Goal: Information Seeking & Learning: Learn about a topic

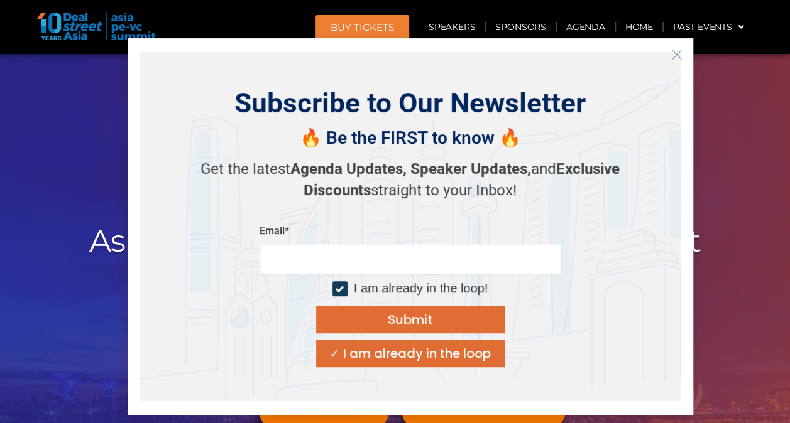
click at [735, 194] on h2 "Discover, Learn & Connect with Asian Private Capital Ecosystem's Biggest Movers…" at bounding box center [395, 241] width 704 height 111
click at [681, 55] on icon "Close" at bounding box center [676, 54] width 11 height 11
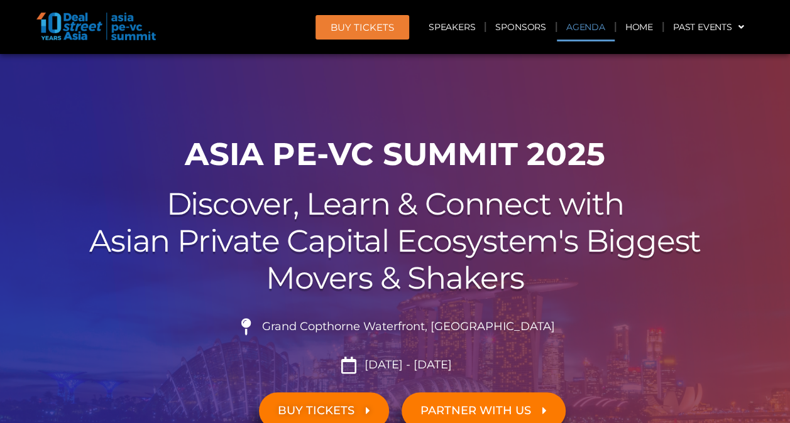
drag, startPoint x: 607, startPoint y: 25, endPoint x: 585, endPoint y: 3, distance: 31.5
click at [606, 25] on link "Agenda" at bounding box center [586, 27] width 58 height 29
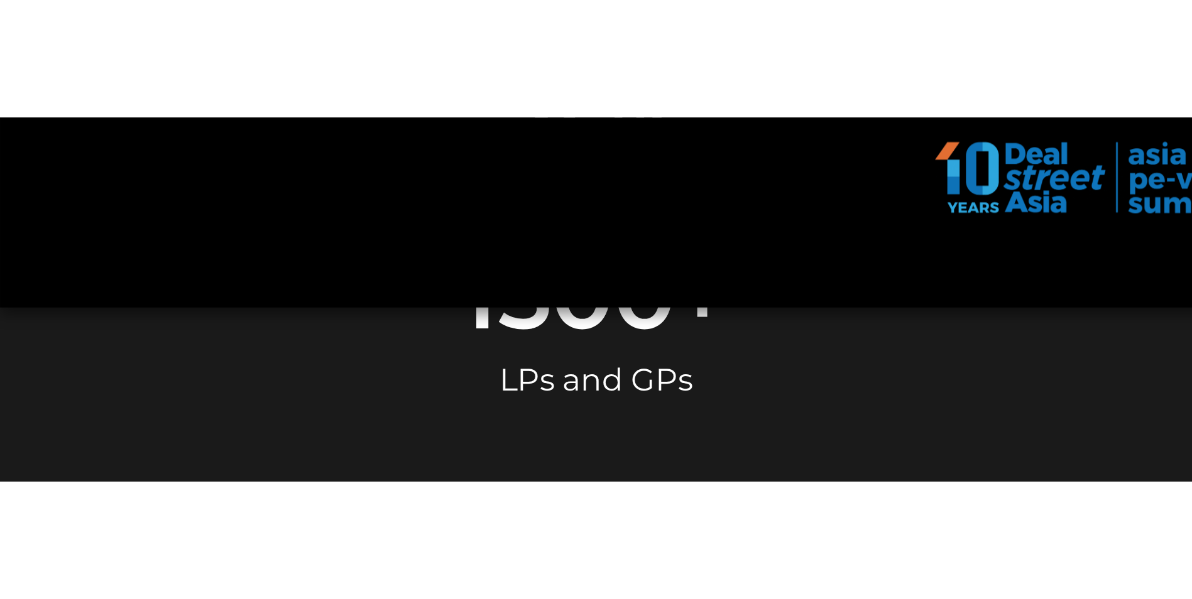
scroll to position [640, 0]
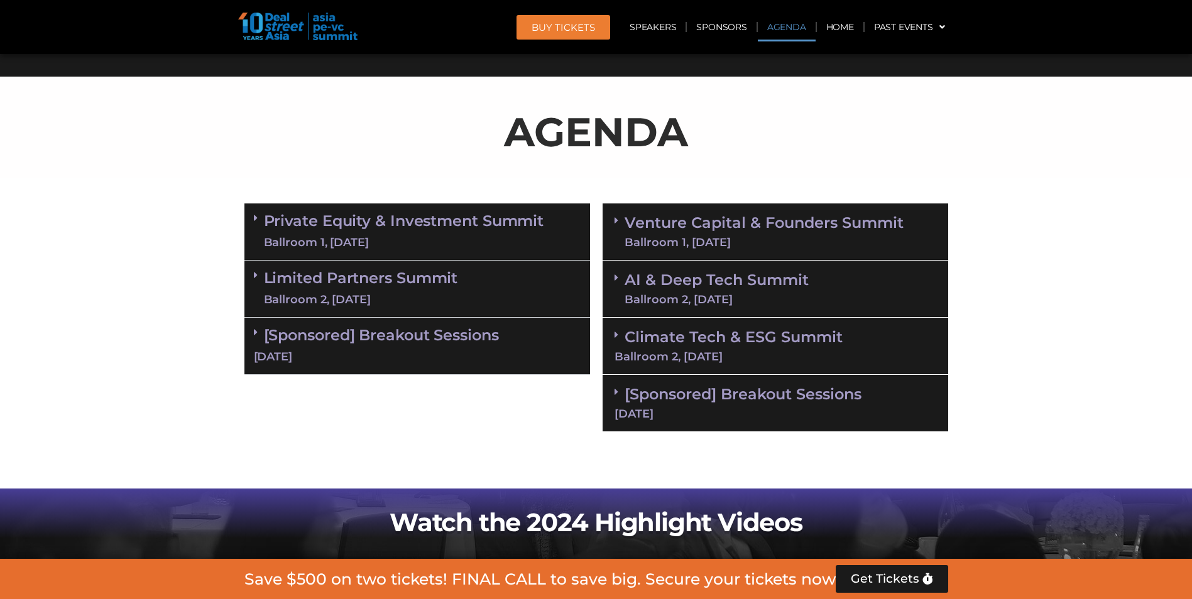
click at [469, 303] on div "Limited Partners Summit Ballroom 2, 10 Sept" at bounding box center [417, 289] width 346 height 57
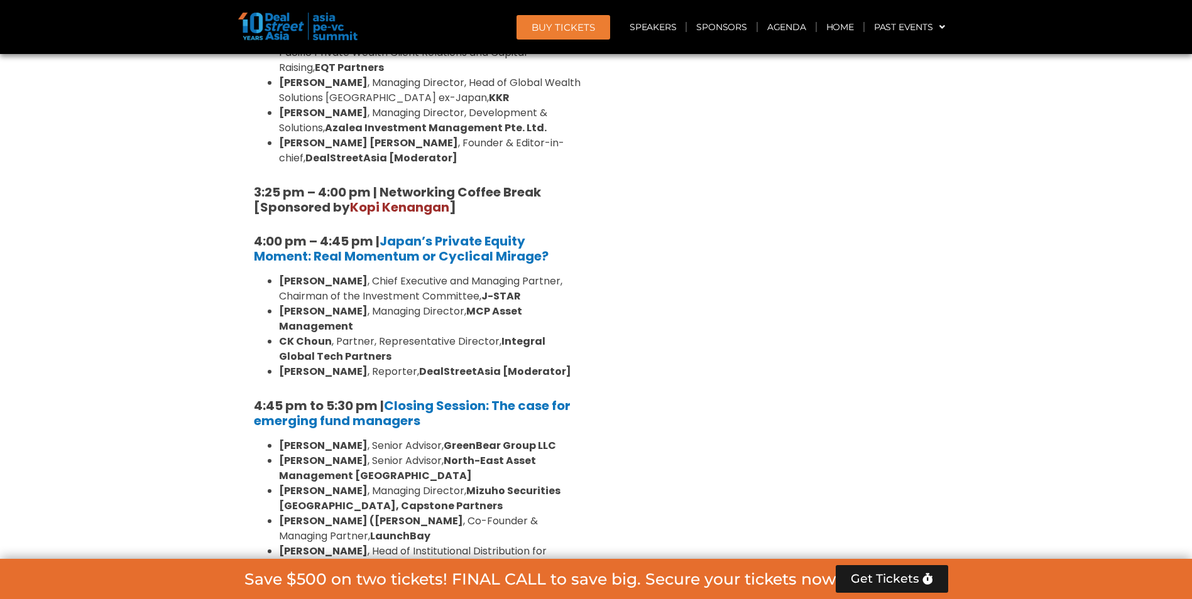
scroll to position [1771, 0]
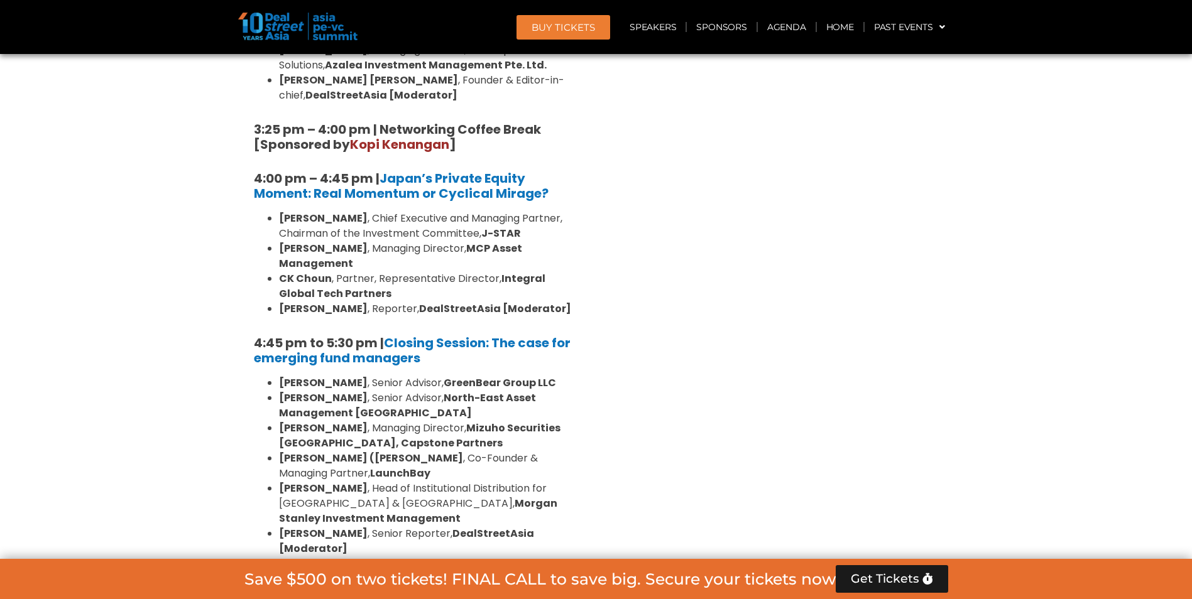
drag, startPoint x: 739, startPoint y: 388, endPoint x: 726, endPoint y: 388, distance: 12.6
click at [469, 391] on b "North-East Asset Management [GEOGRAPHIC_DATA]" at bounding box center [407, 406] width 257 height 30
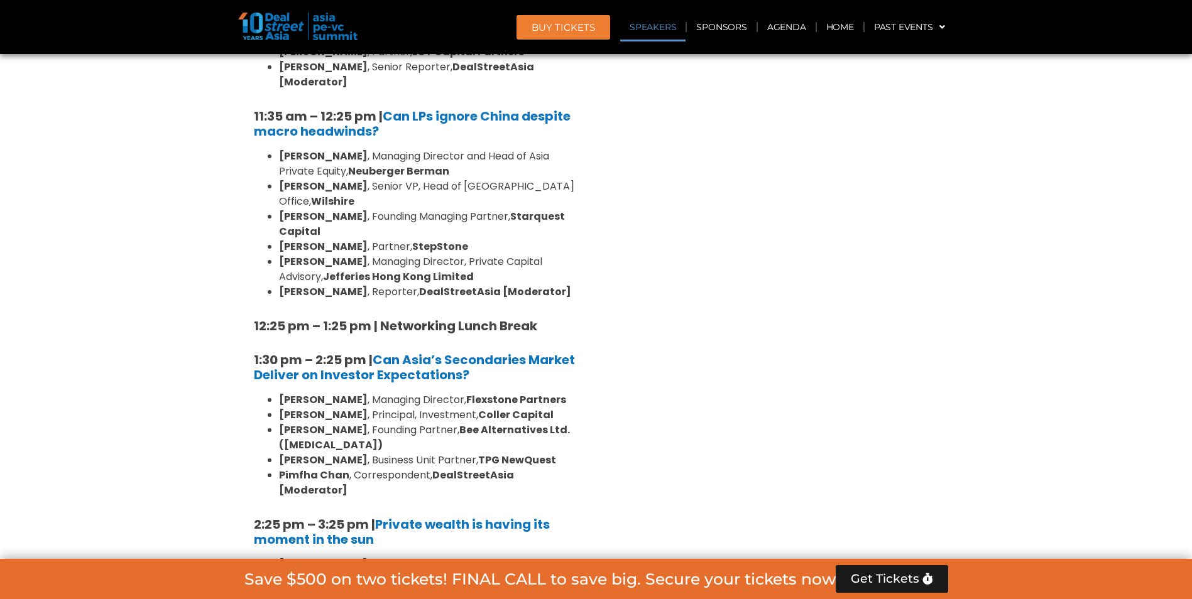
scroll to position [1143, 0]
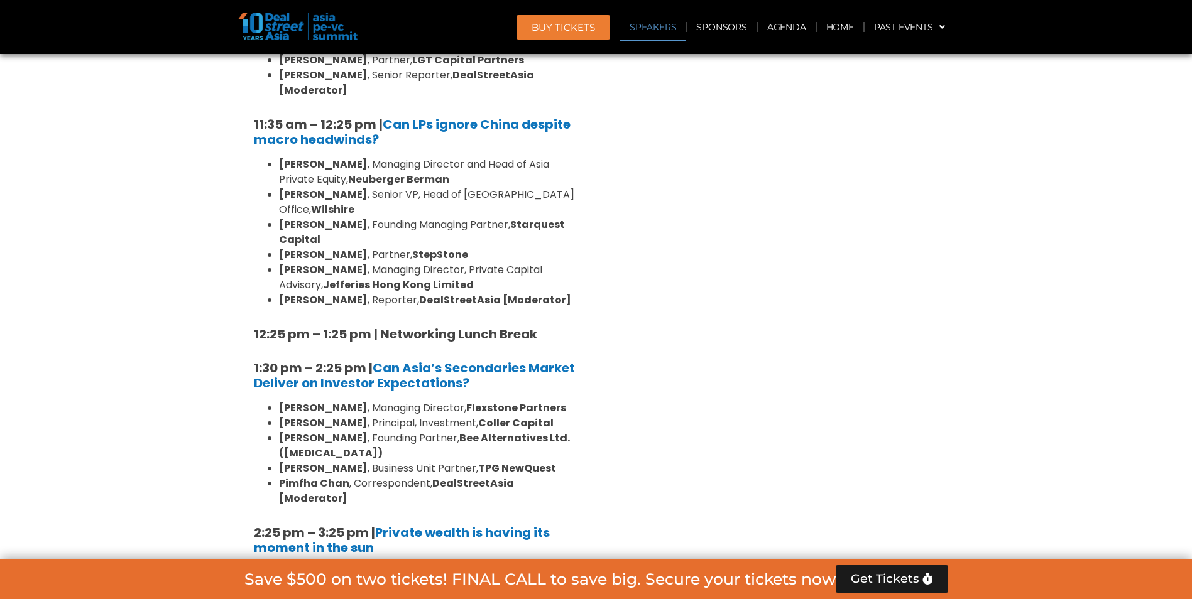
click at [773, 423] on div "Venture Capital & Founders​ Summit Ballroom 1, 11 Sept 8:00 am – 9:00 am | Regi…" at bounding box center [775, 499] width 358 height 1608
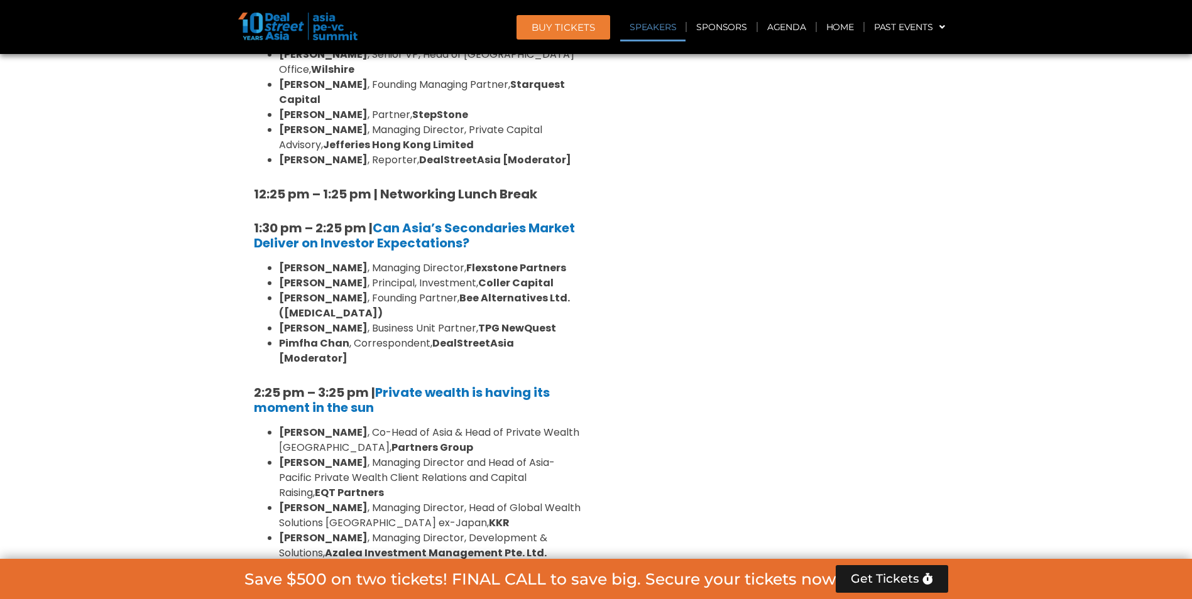
scroll to position [1269, 0]
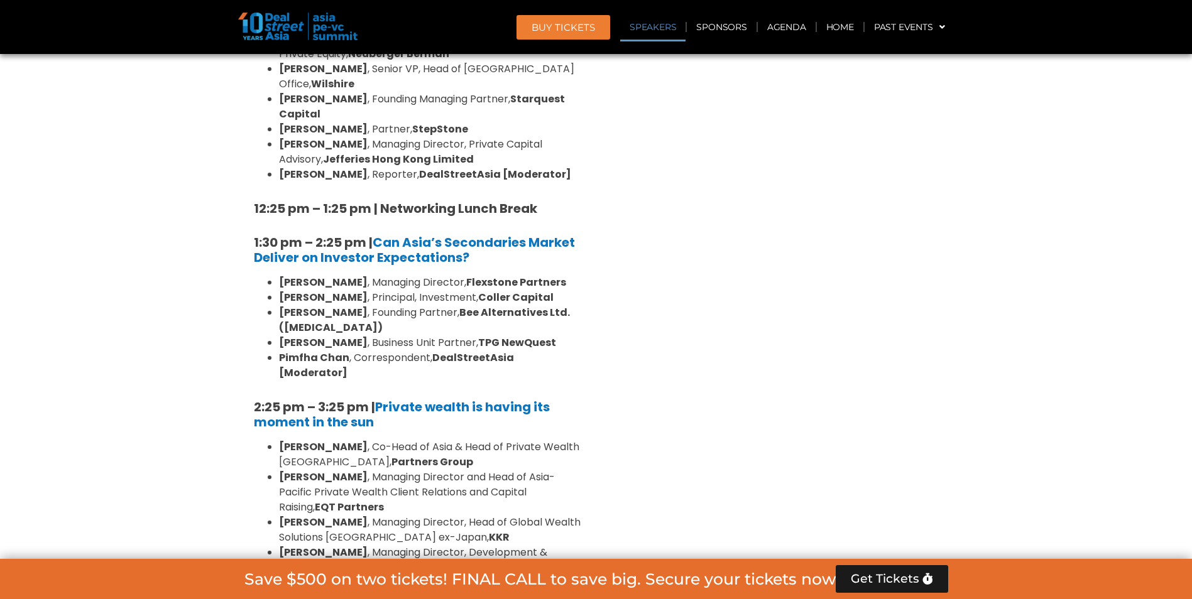
click at [369, 356] on div "10:40 am – 10:45 am | Welcome Address by Joji Thomas Philip, Founder & Editor-i…" at bounding box center [417, 401] width 346 height 1424
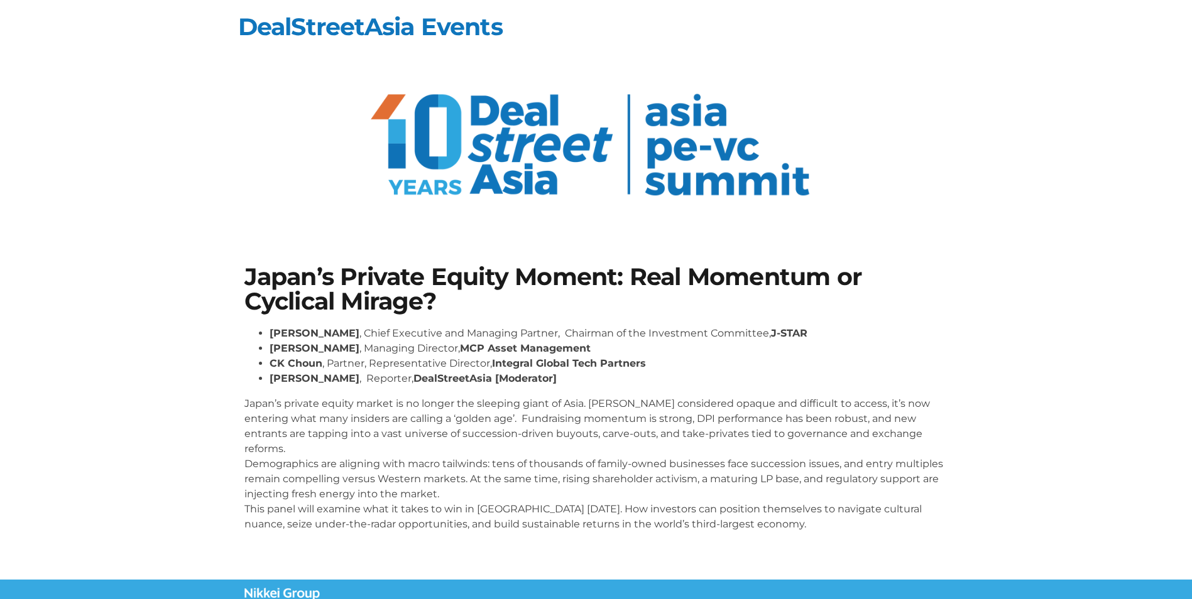
click at [354, 349] on strong "[PERSON_NAME]" at bounding box center [315, 348] width 90 height 12
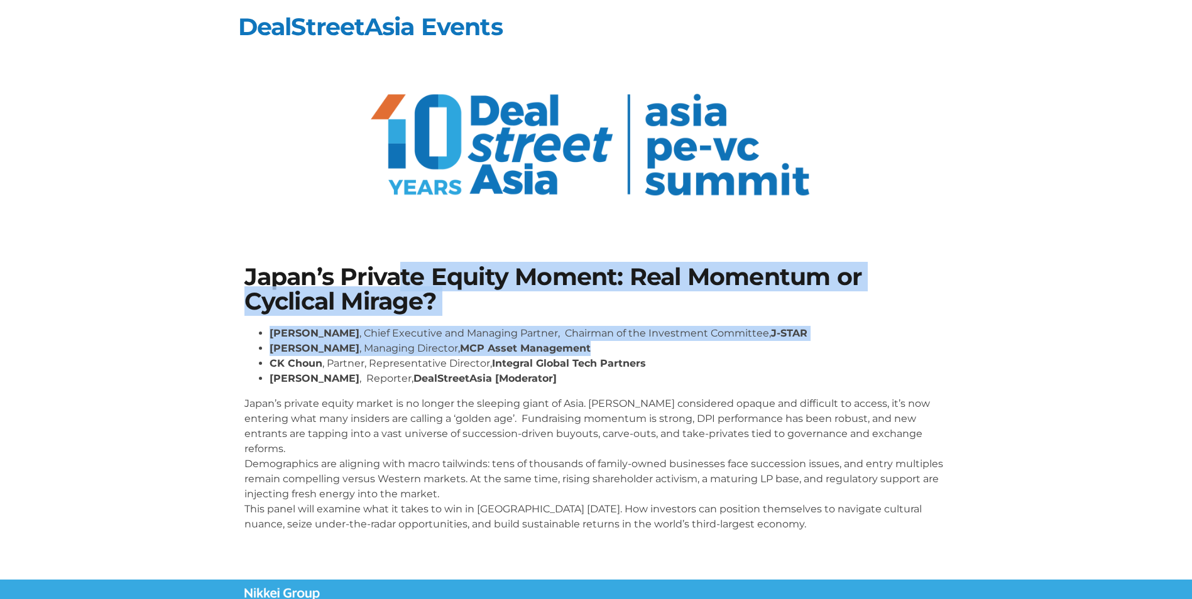
drag, startPoint x: 398, startPoint y: 261, endPoint x: 733, endPoint y: 342, distance: 344.5
click at [733, 342] on div "Japan’s Private Equity Moment: Real Momentum or Cyclical Mirage? Gregory Rokuro…" at bounding box center [596, 404] width 716 height 290
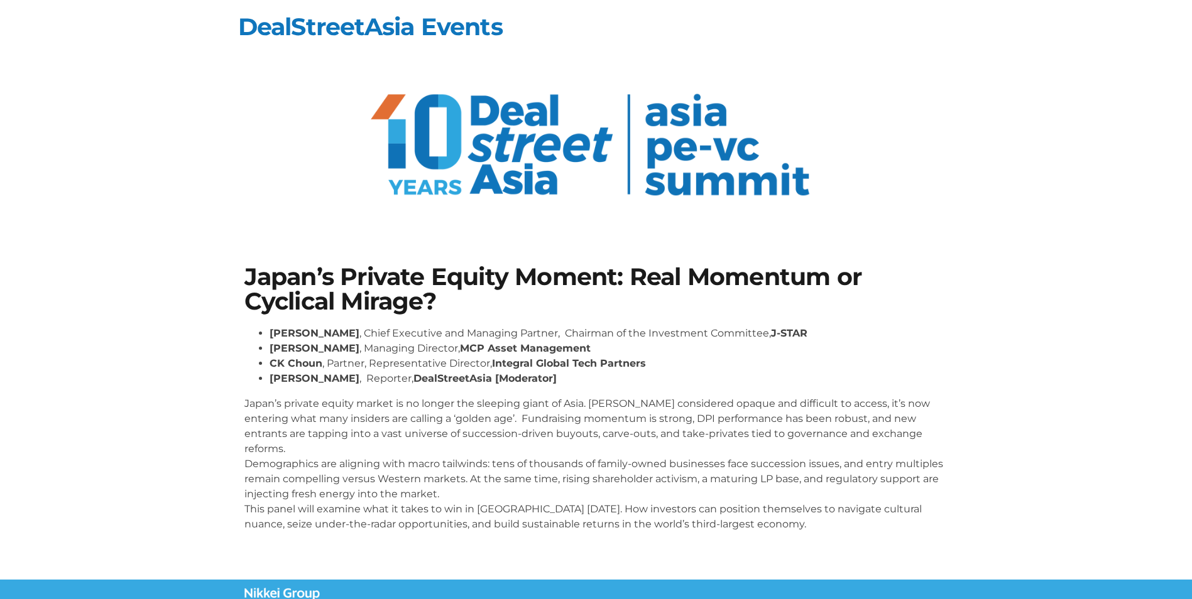
drag, startPoint x: 733, startPoint y: 342, endPoint x: 821, endPoint y: 438, distance: 130.3
click at [821, 438] on p "Japan’s private equity market is no longer the sleeping giant of Asia. Long con…" at bounding box center [596, 464] width 704 height 136
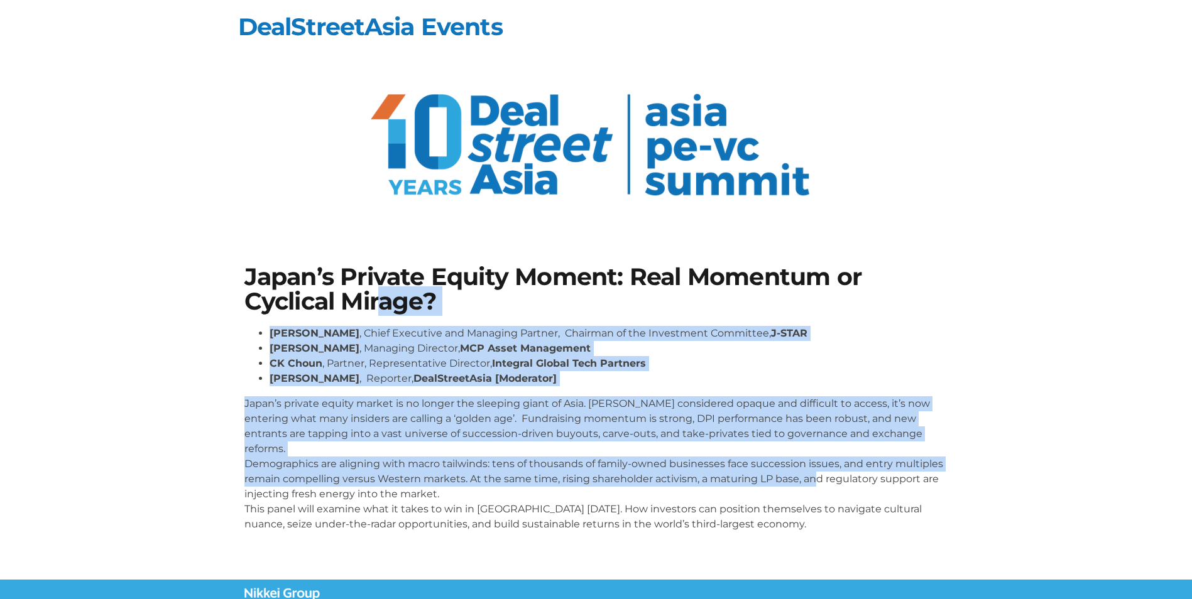
drag, startPoint x: 817, startPoint y: 467, endPoint x: 368, endPoint y: 297, distance: 481.0
click at [368, 297] on div "Japan’s Private Equity Moment: Real Momentum or Cyclical Mirage? Gregory Rokuro…" at bounding box center [596, 404] width 716 height 290
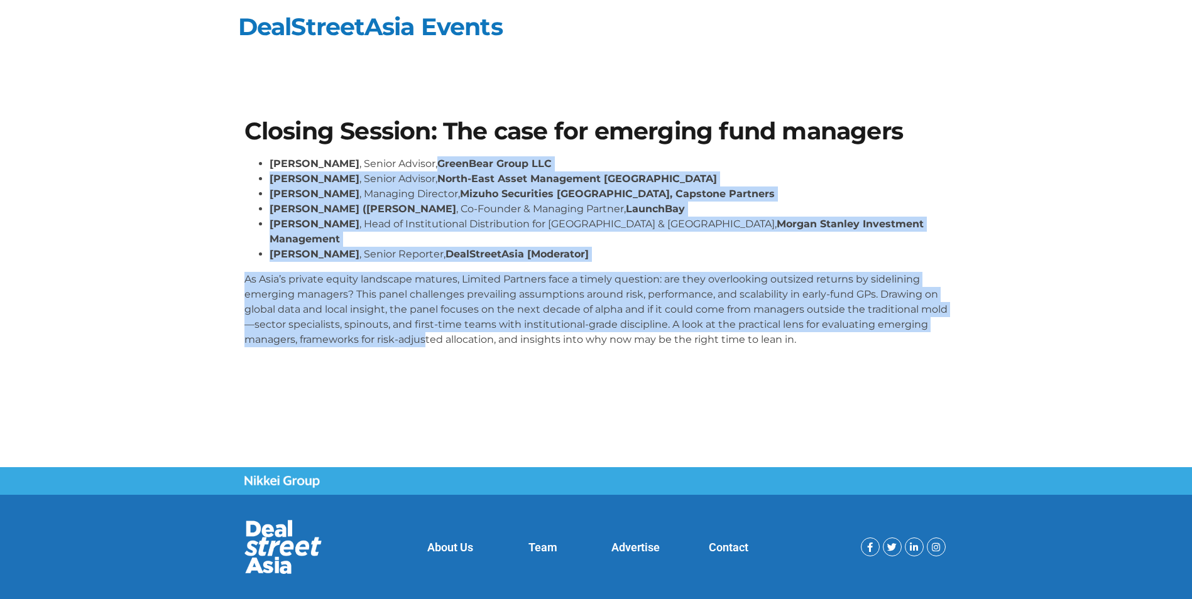
drag, startPoint x: 422, startPoint y: 152, endPoint x: 480, endPoint y: 360, distance: 216.0
click at [480, 360] on section "Closing Session: The case for emerging fund managers [PERSON_NAME] , Senior Adv…" at bounding box center [596, 238] width 1192 height 313
drag, startPoint x: 480, startPoint y: 360, endPoint x: 471, endPoint y: 336, distance: 26.3
click at [471, 336] on div "[PERSON_NAME] , Senior Advisor, GreenBear Group LLC [PERSON_NAME] , Senior Advi…" at bounding box center [596, 256] width 704 height 201
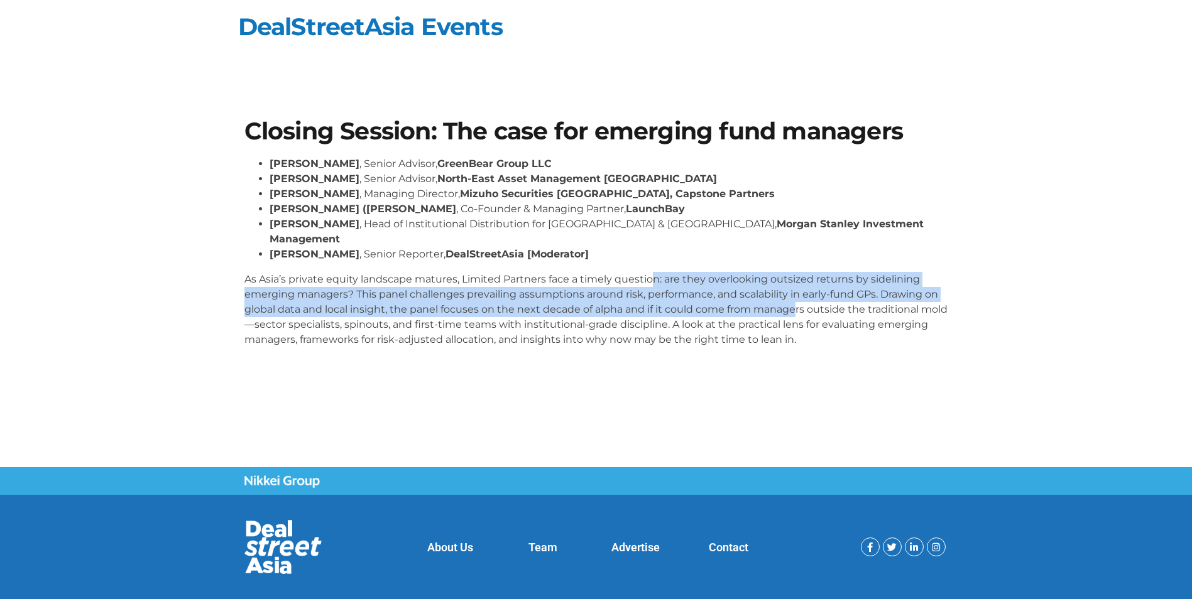
drag, startPoint x: 651, startPoint y: 256, endPoint x: 797, endPoint y: 301, distance: 153.0
click at [797, 301] on p "As Asia’s private equity landscape matures, Limited Partners face a timely ques…" at bounding box center [596, 309] width 704 height 75
drag, startPoint x: 797, startPoint y: 301, endPoint x: 540, endPoint y: 300, distance: 257.6
click at [540, 300] on p "As Asia’s private equity landscape matures, Limited Partners face a timely ques…" at bounding box center [596, 309] width 704 height 75
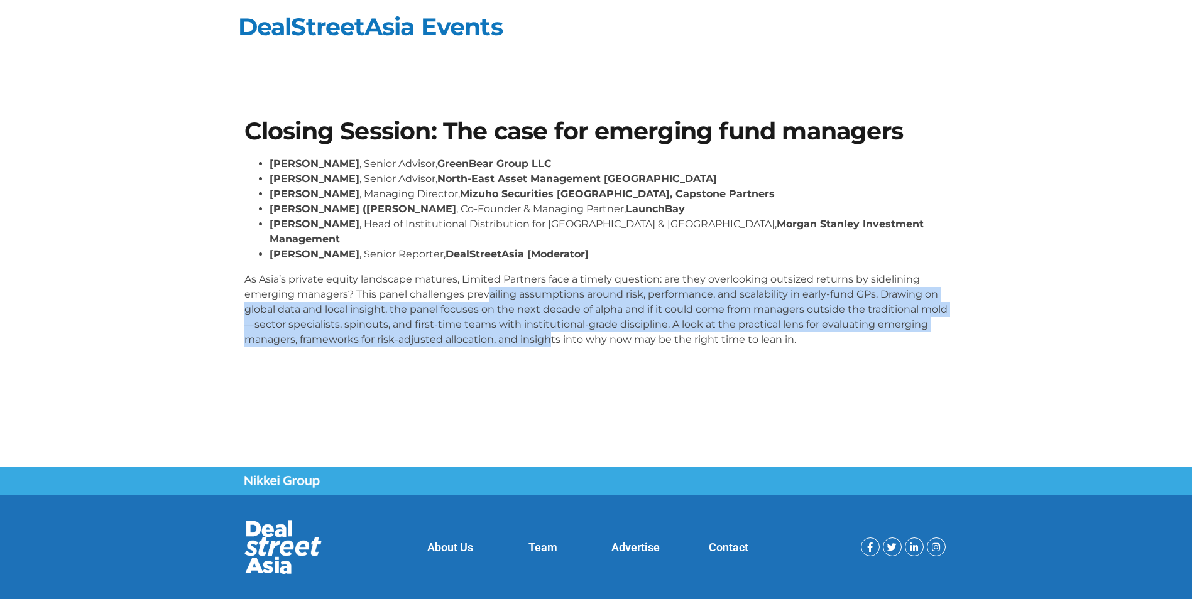
drag, startPoint x: 486, startPoint y: 278, endPoint x: 605, endPoint y: 325, distance: 128.0
click at [605, 325] on p "As Asia’s private equity landscape matures, Limited Partners face a timely ques…" at bounding box center [596, 309] width 704 height 75
click at [547, 290] on p "As Asia’s private equity landscape matures, Limited Partners face a timely ques…" at bounding box center [596, 309] width 704 height 75
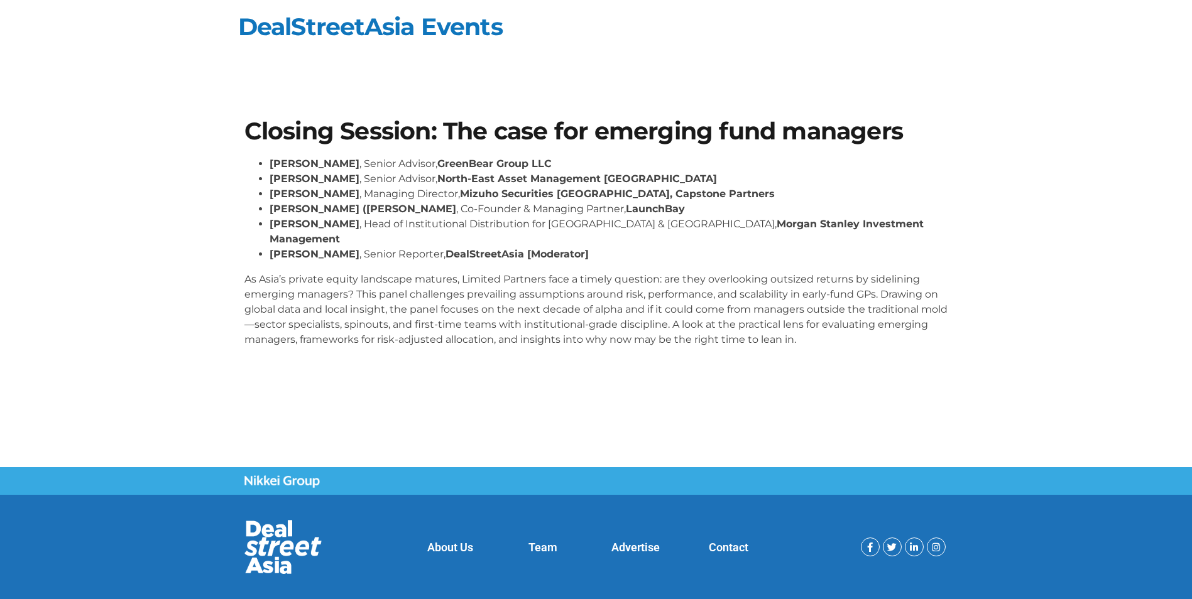
click at [584, 247] on li "[PERSON_NAME] , Senior Reporter, DealStreetAsia [Moderator]" at bounding box center [609, 254] width 679 height 15
